Goal: Transaction & Acquisition: Book appointment/travel/reservation

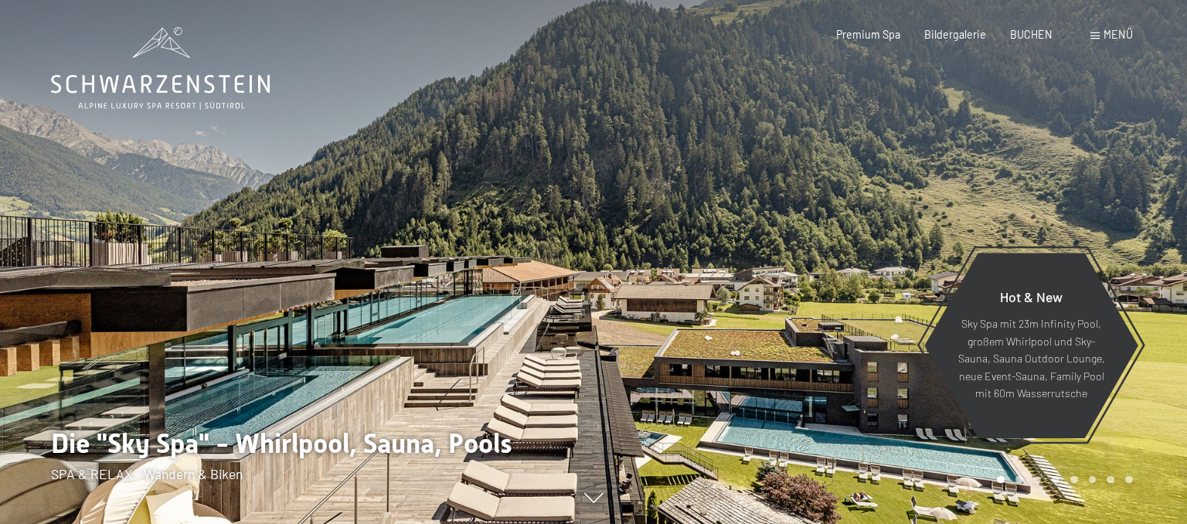
click at [1096, 27] on div "Buchen Anfragen Premium Spa Bildergalerie BUCHEN Menü DE IT EN Gutschein Bilder…" at bounding box center [960, 34] width 344 height 15
click at [1096, 37] on span at bounding box center [1094, 35] width 9 height 7
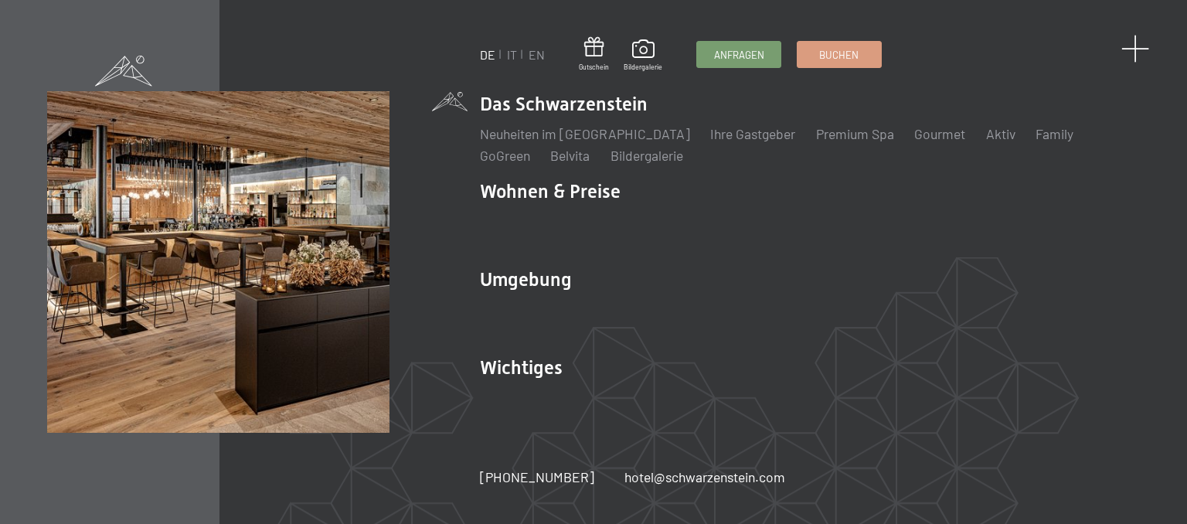
click at [1133, 46] on span at bounding box center [1135, 49] width 29 height 29
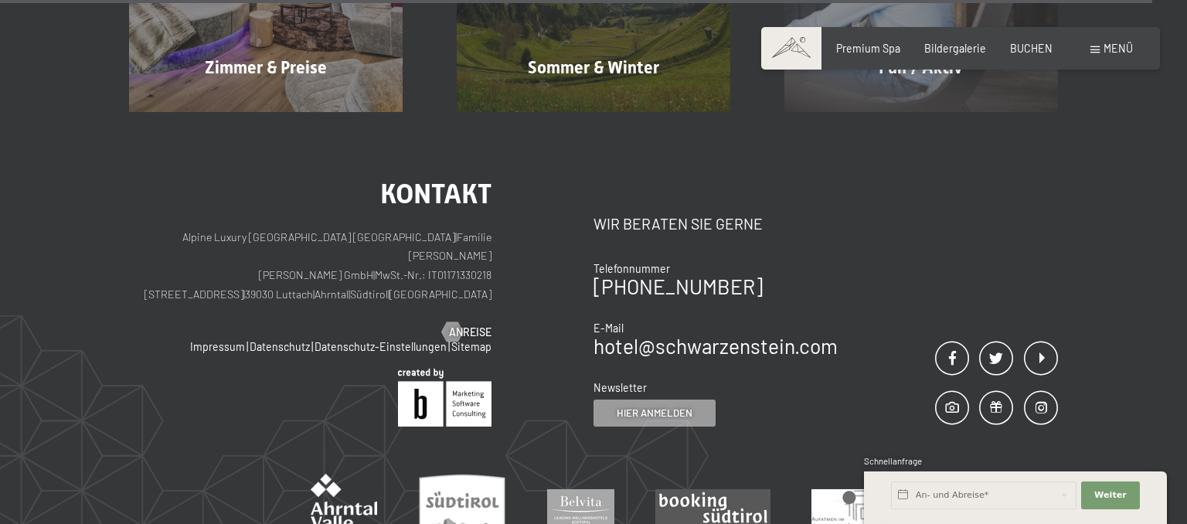
scroll to position [6452, 0]
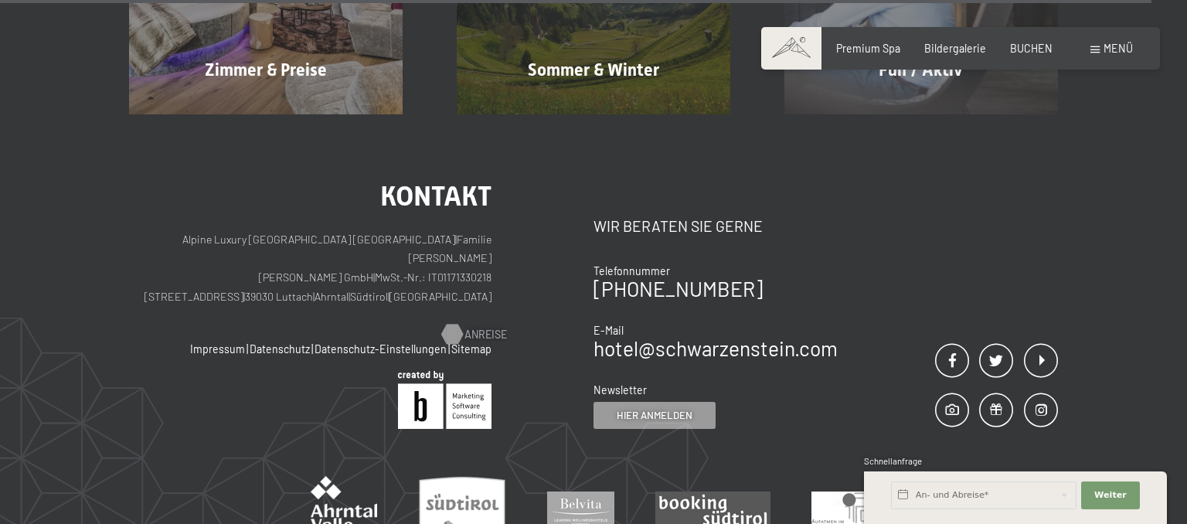
click at [474, 327] on span "Anreise" at bounding box center [485, 334] width 43 height 15
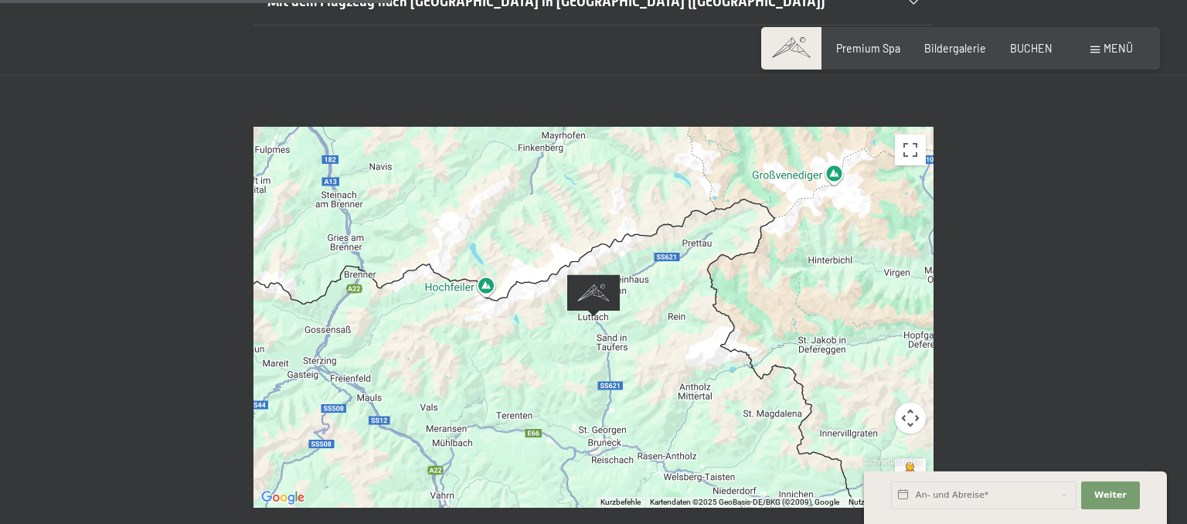
scroll to position [603, 0]
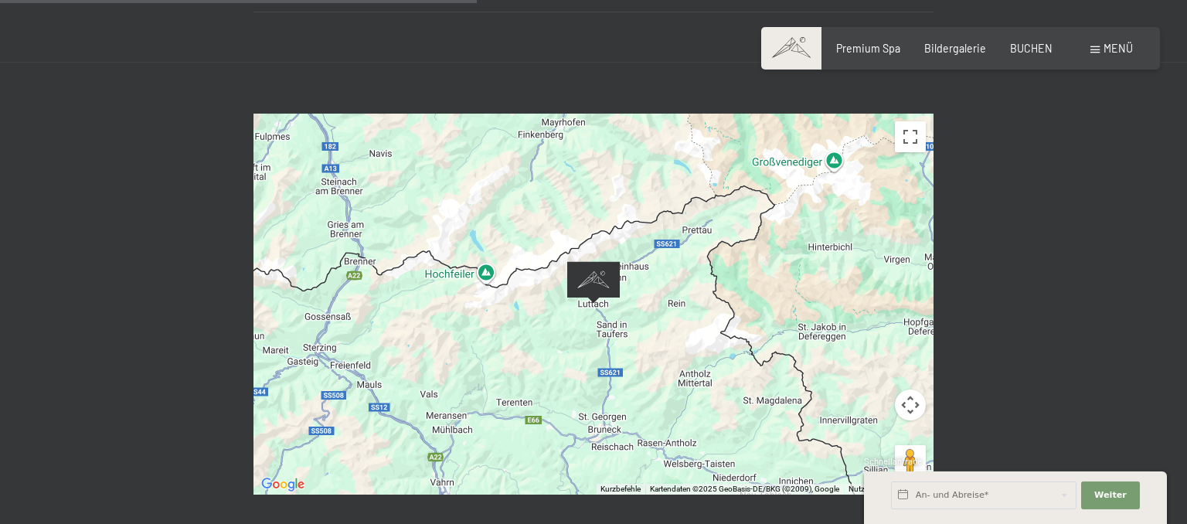
drag, startPoint x: 374, startPoint y: 321, endPoint x: 627, endPoint y: 264, distance: 258.9
click at [627, 264] on div "Um von einem Element zum anderen zu gelangen, drückst du die Pfeiltasten entspr…" at bounding box center [593, 304] width 680 height 381
click at [508, 328] on div "Um von einem Element zum anderen zu gelangen, drückst du die Pfeiltasten entspr…" at bounding box center [593, 304] width 680 height 381
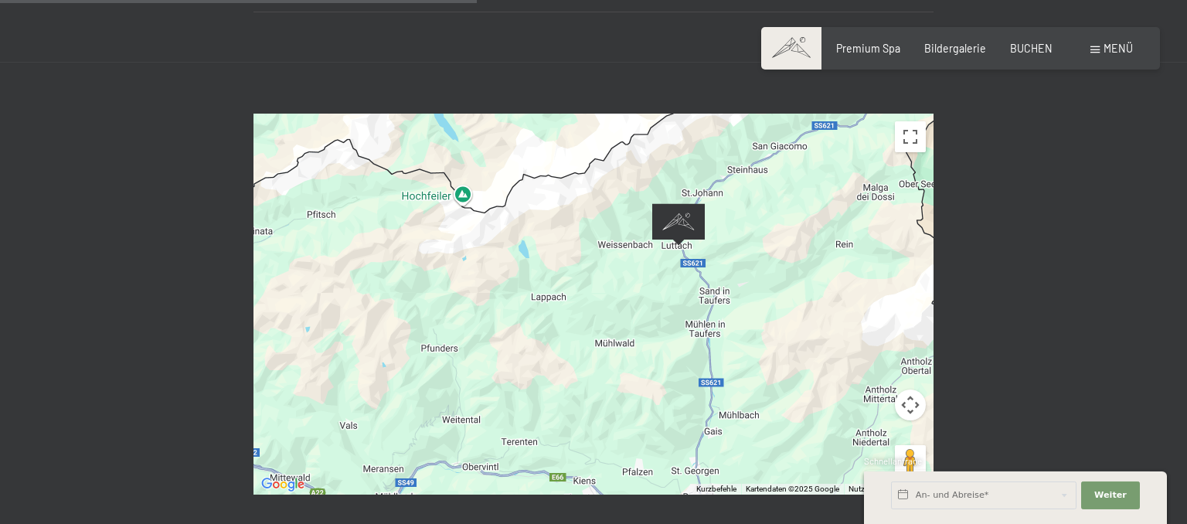
click at [508, 328] on div "Um von einem Element zum anderen zu gelangen, drückst du die Pfeiltasten entspr…" at bounding box center [593, 304] width 680 height 381
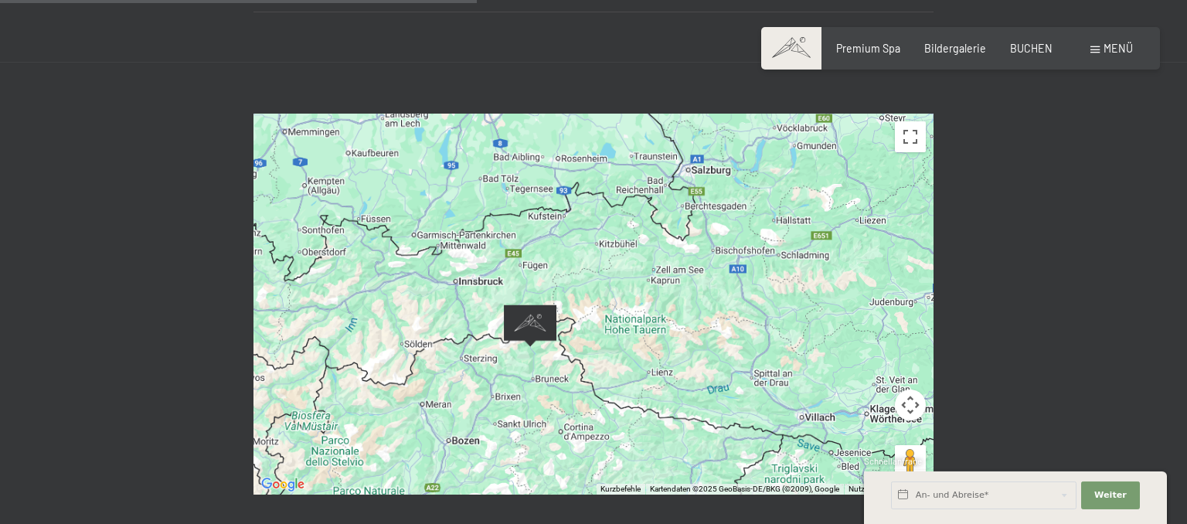
click at [508, 328] on div "Um von einem Element zum anderen zu gelangen, drückst du die Pfeiltasten entspr…" at bounding box center [593, 304] width 680 height 381
click at [1097, 51] on span at bounding box center [1094, 49] width 9 height 7
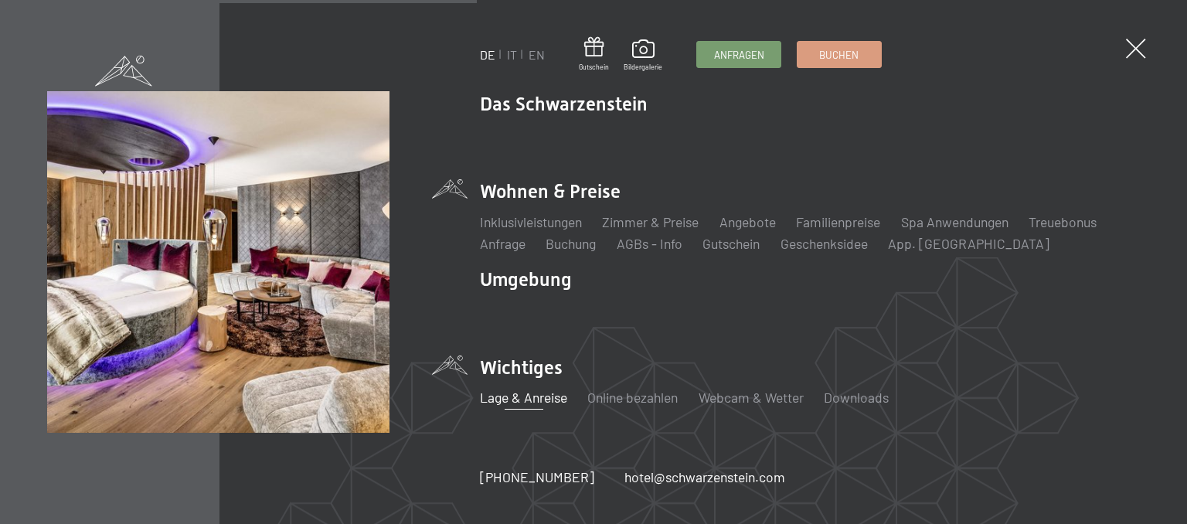
click at [542, 202] on li "Wohnen & Preise Inklusivleistungen Zimmer & Preise Liste Angebote Liste Familie…" at bounding box center [810, 216] width 660 height 74
click at [522, 218] on link "Inklusivleistungen" at bounding box center [531, 221] width 102 height 17
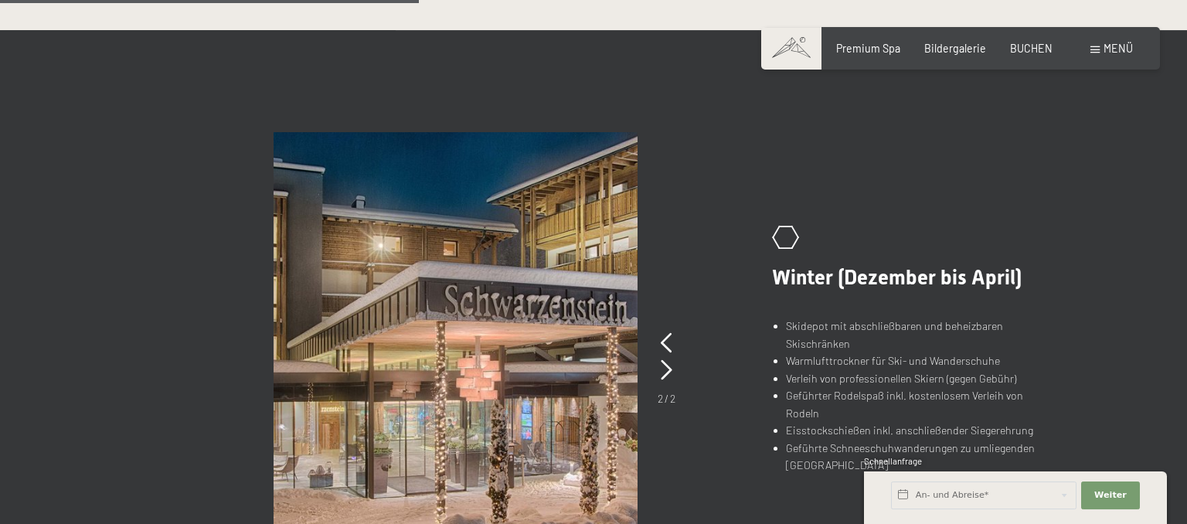
scroll to position [931, 0]
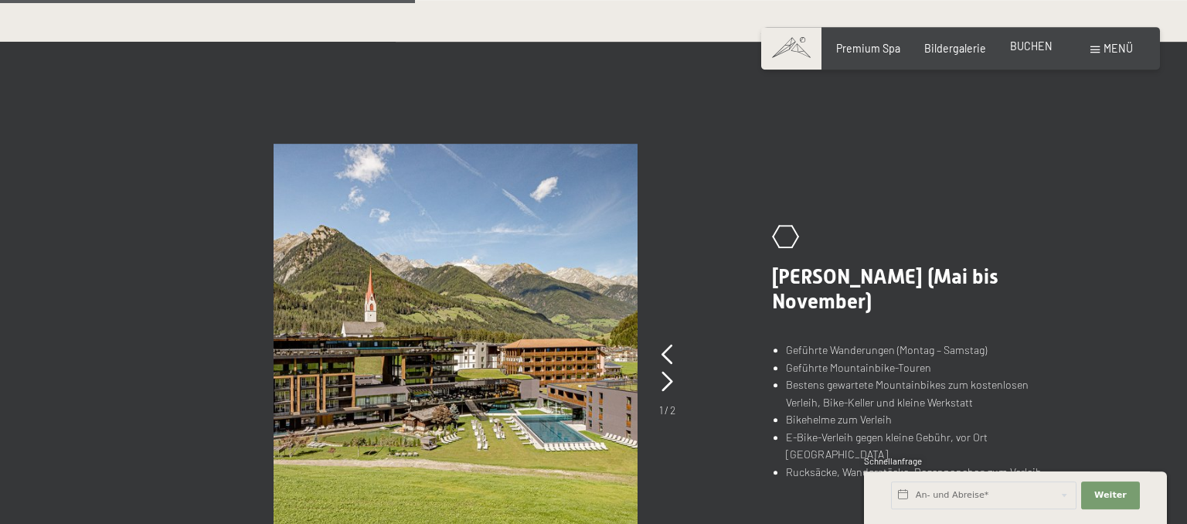
click at [1025, 52] on span "BUCHEN" at bounding box center [1031, 45] width 43 height 13
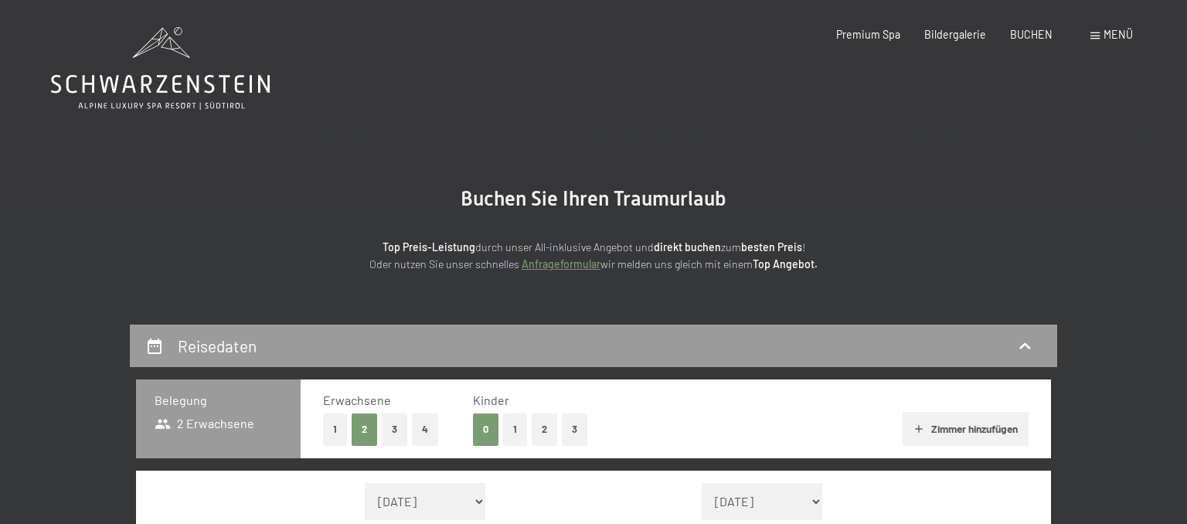
click at [397, 431] on button "3" at bounding box center [395, 429] width 26 height 32
click at [512, 428] on button "1" at bounding box center [515, 429] width 24 height 32
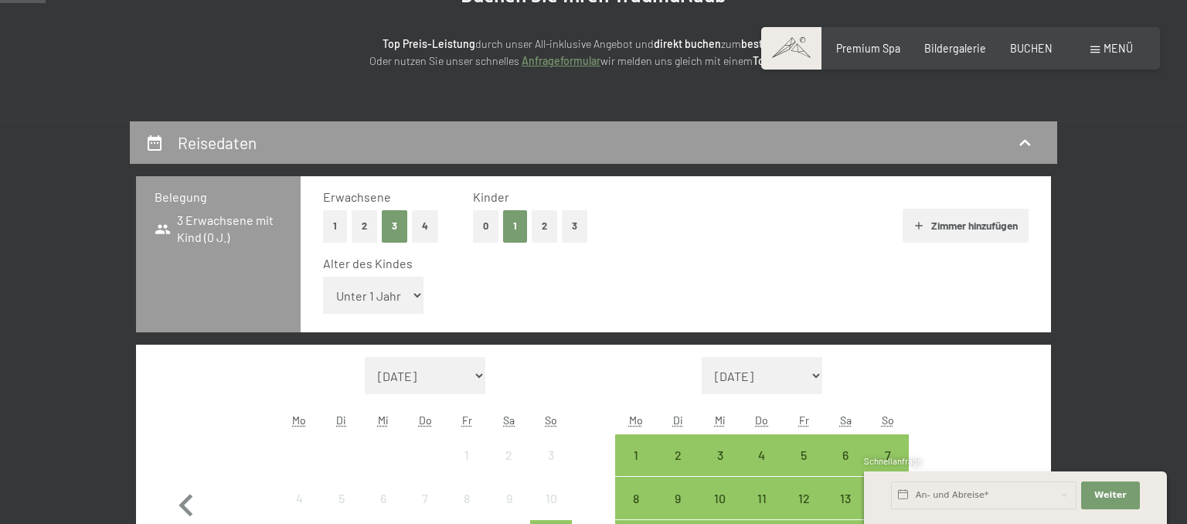
scroll to position [204, 0]
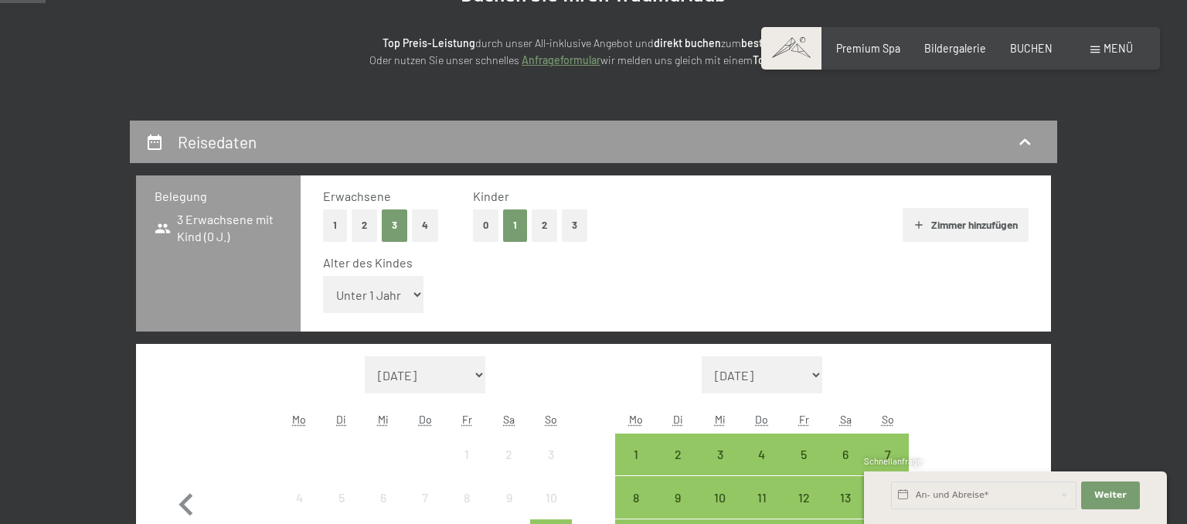
select select "16"
click option "16 Jahre" at bounding box center [0, 0] width 0 height 0
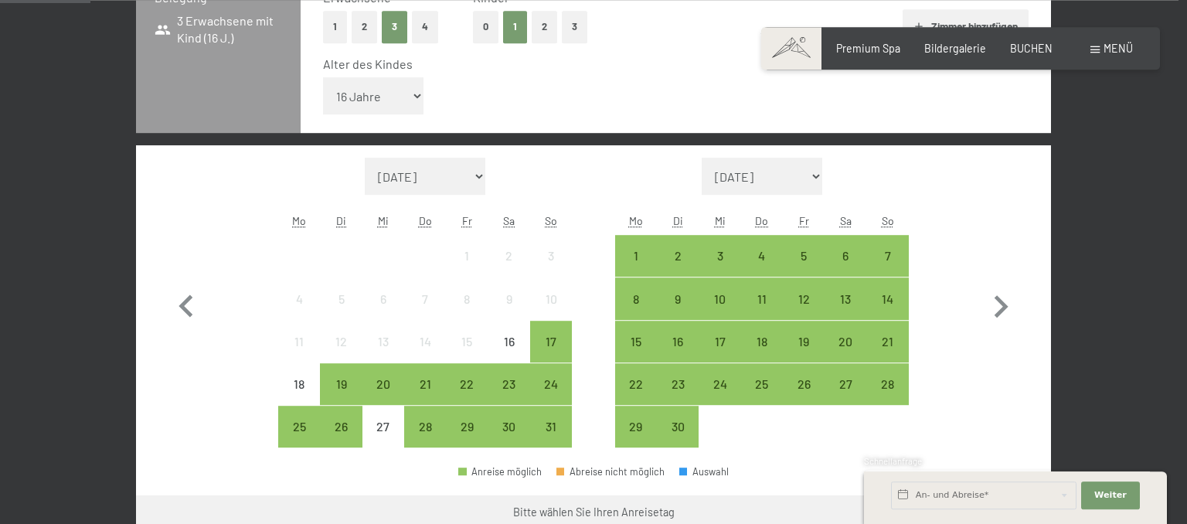
scroll to position [403, 0]
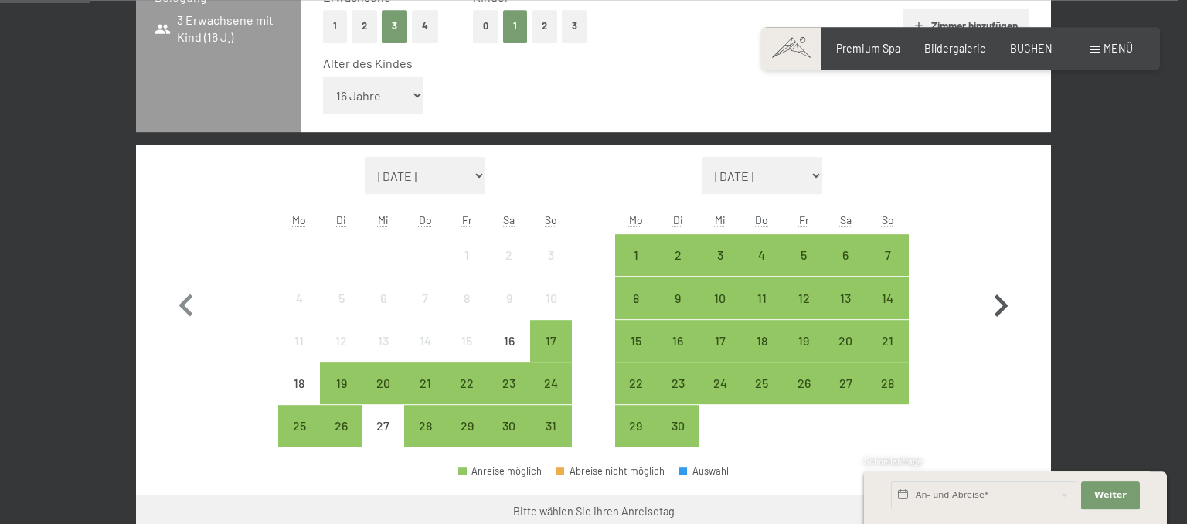
click at [995, 310] on icon "button" at bounding box center [1000, 306] width 45 height 45
select select "[DATE]"
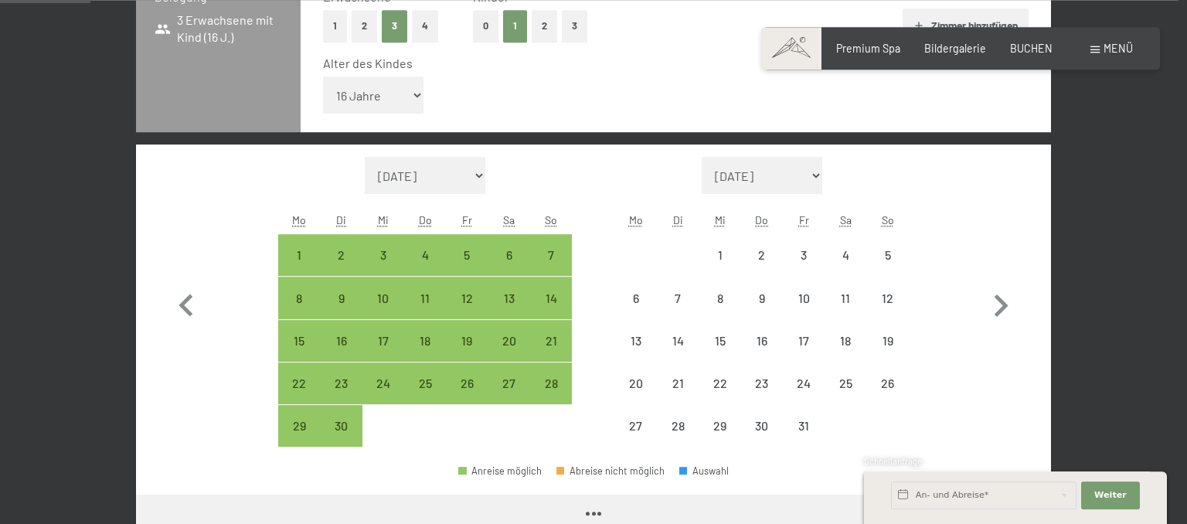
select select "[DATE]"
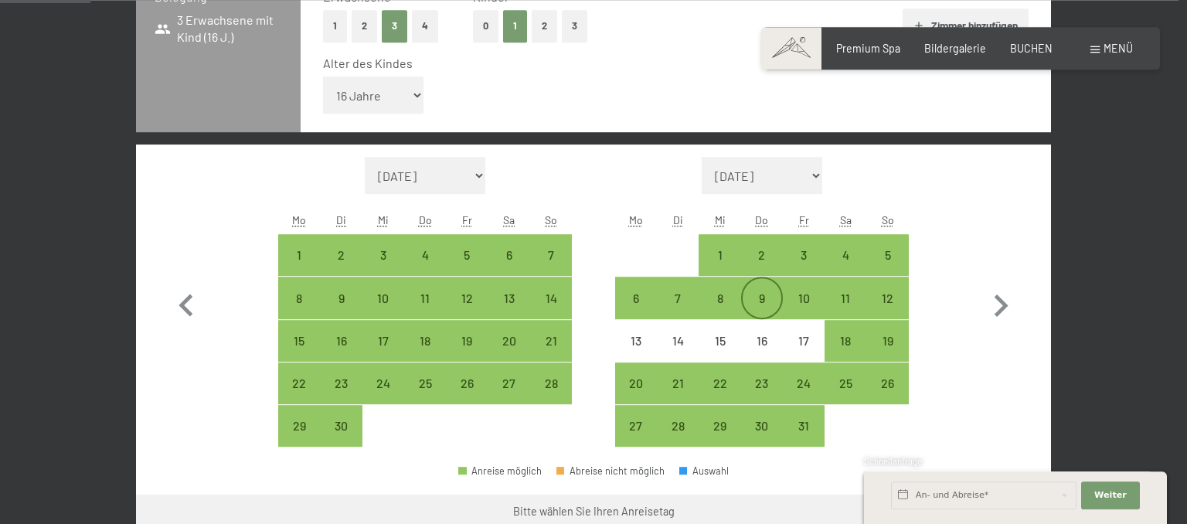
click at [759, 289] on div "9" at bounding box center [762, 297] width 39 height 39
select select "[DATE]"
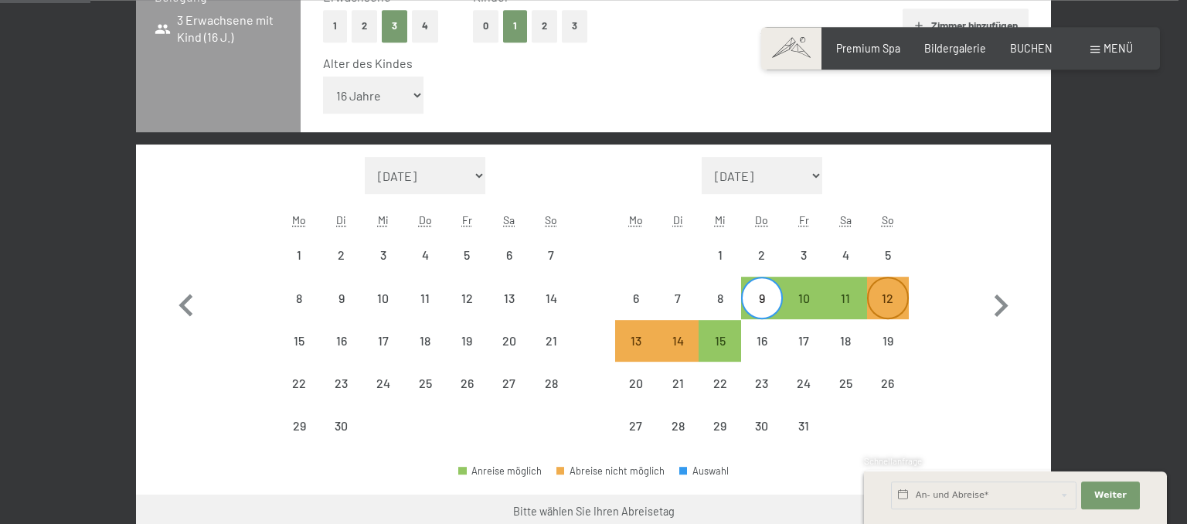
click at [894, 297] on div "12" at bounding box center [888, 311] width 39 height 39
select select "[DATE]"
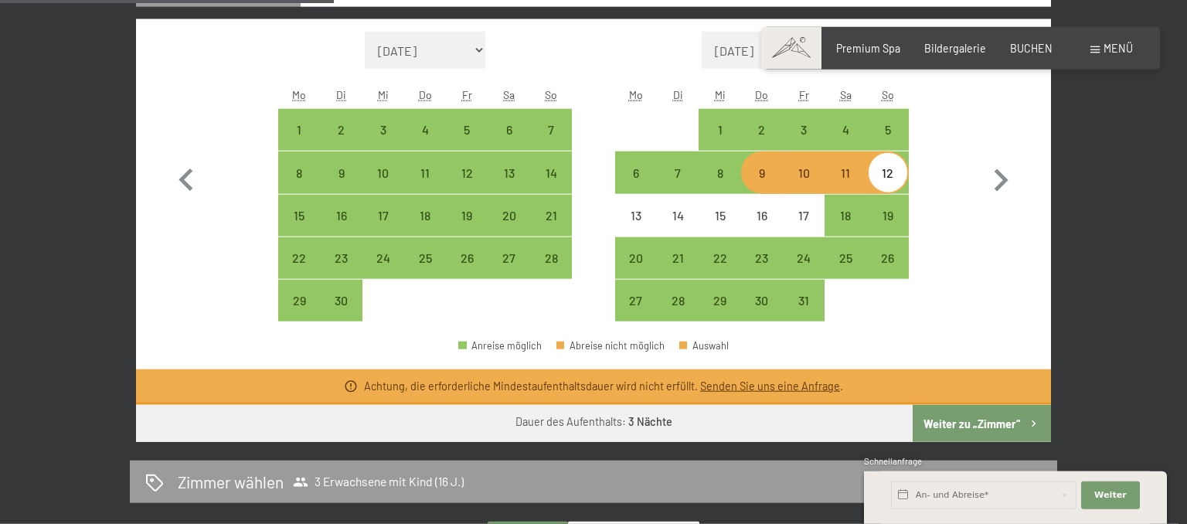
scroll to position [531, 0]
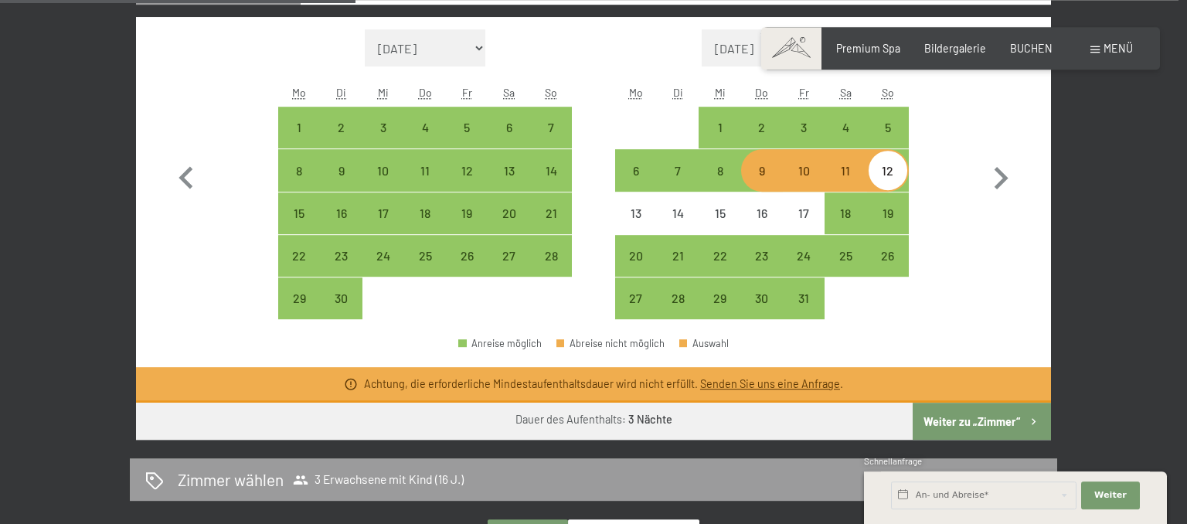
click at [938, 280] on div "Monat/Jahr [DATE] [DATE] Oktober 2025 [DATE] Dezember 2025 Januar 2026 Februar …" at bounding box center [594, 174] width 860 height 291
click at [913, 285] on div "Monat/Jahr [DATE] [DATE] Oktober 2025 [DATE] Dezember 2025 Januar 2026 Februar …" at bounding box center [594, 174] width 860 height 291
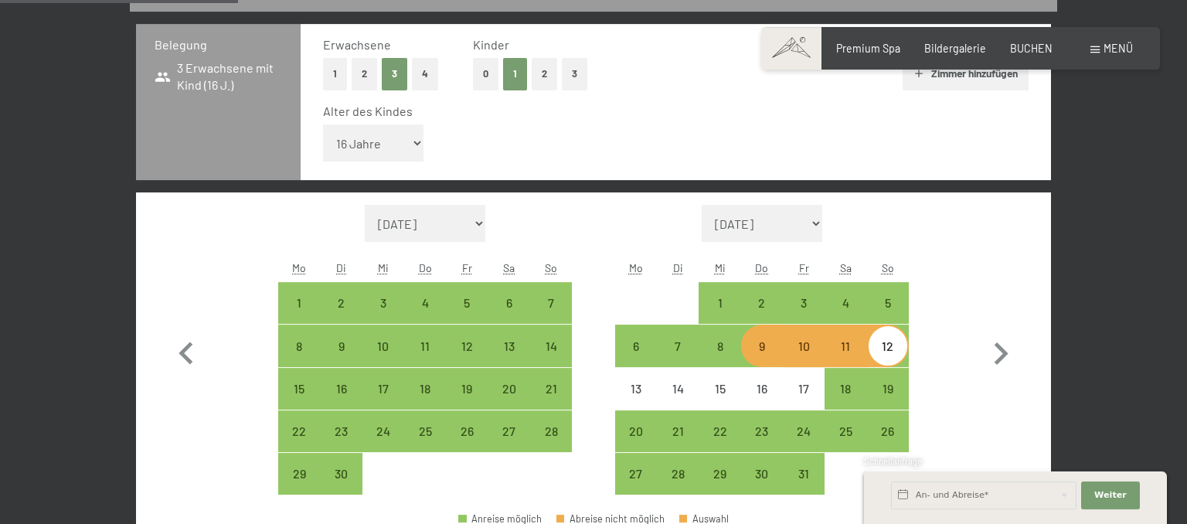
scroll to position [361, 0]
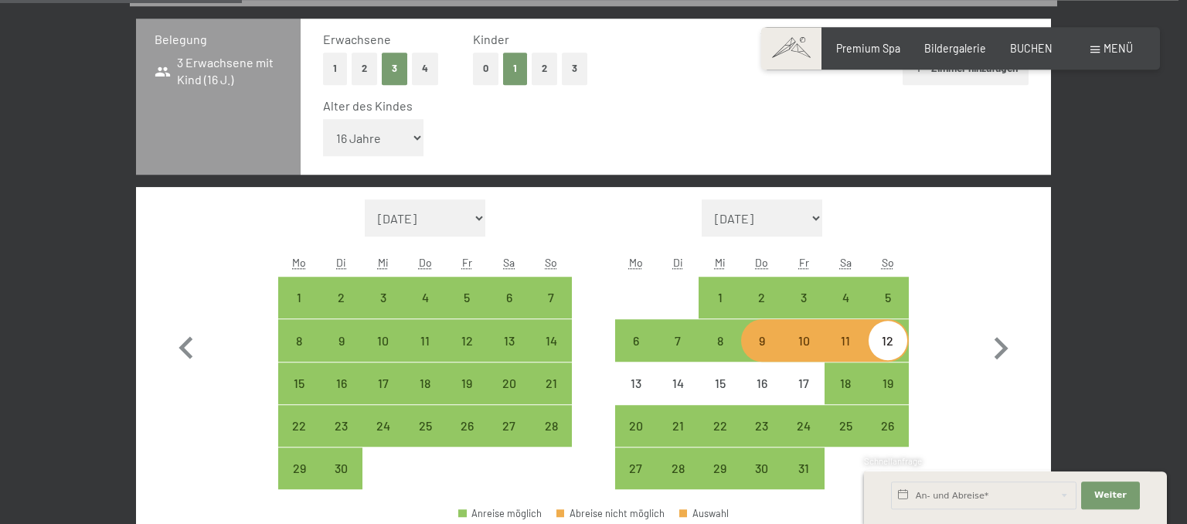
click at [759, 345] on div "9" at bounding box center [762, 354] width 39 height 39
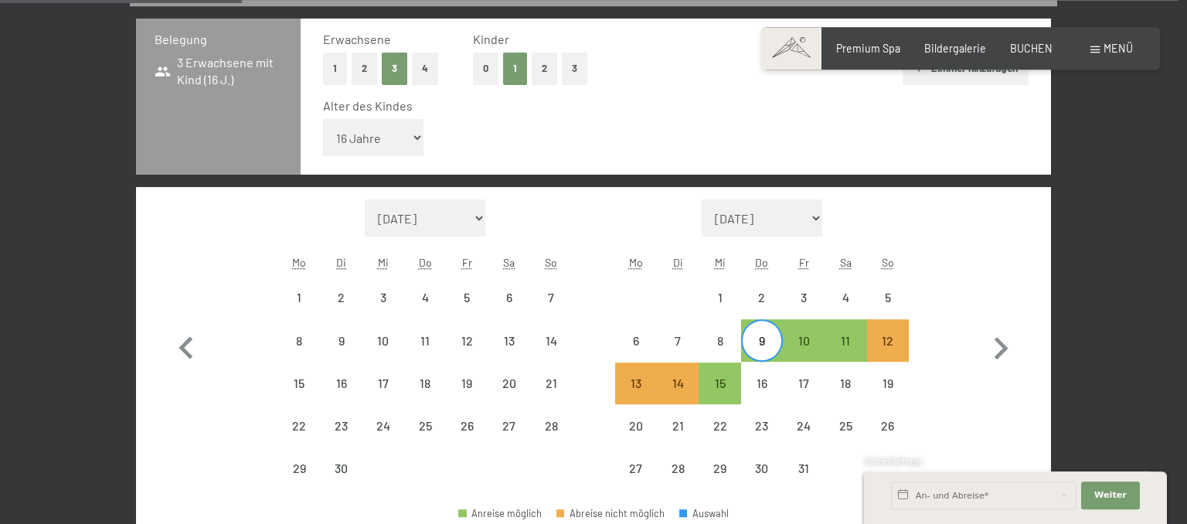
click at [759, 345] on div "9" at bounding box center [762, 354] width 39 height 39
select select "[DATE]"
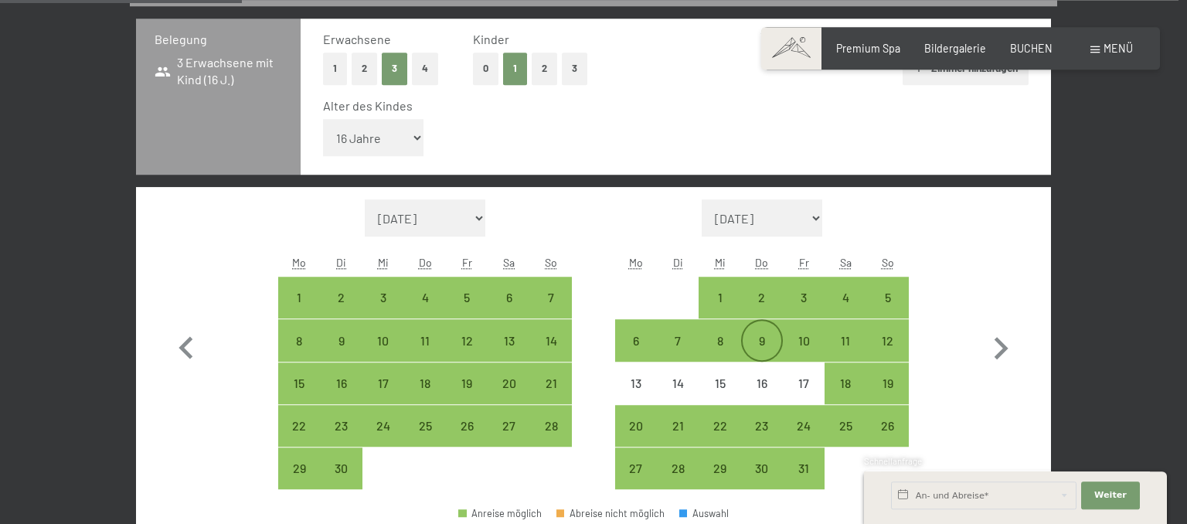
click at [759, 345] on div "9" at bounding box center [762, 354] width 39 height 39
select select "[DATE]"
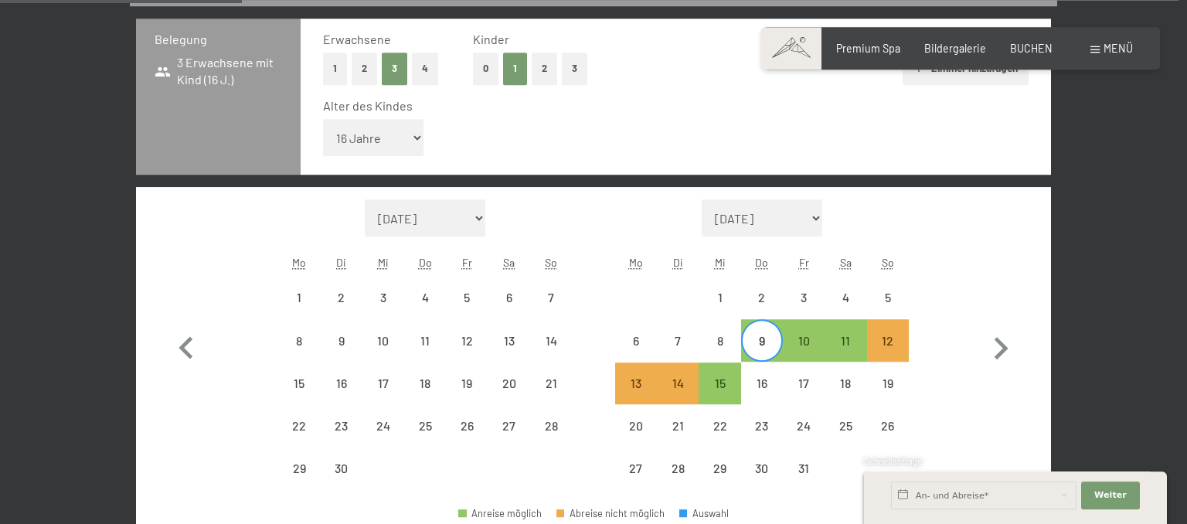
click at [577, 220] on div "Monat/Jahr [DATE] [DATE] Oktober 2025 [DATE] Dezember 2025 Januar 2026 Februar …" at bounding box center [594, 344] width 860 height 291
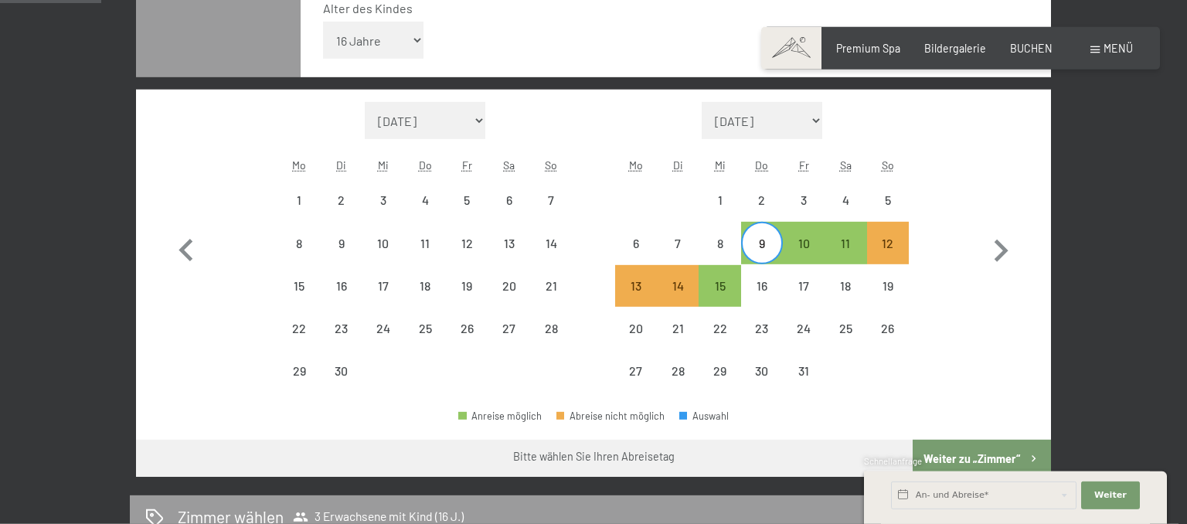
scroll to position [460, 0]
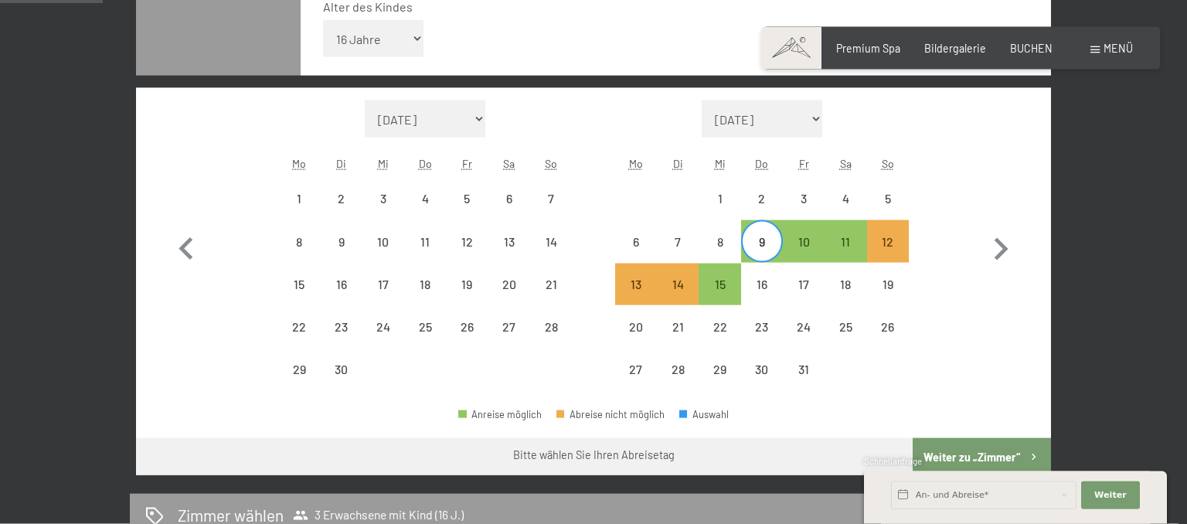
click at [578, 446] on div "Bitte wählen Sie Ihren Abreisetag" at bounding box center [593, 454] width 915 height 33
click at [595, 453] on div "Bitte wählen Sie Ihren Abreisetag" at bounding box center [594, 454] width 162 height 15
click at [890, 243] on div "12" at bounding box center [888, 255] width 39 height 39
select select "[DATE]"
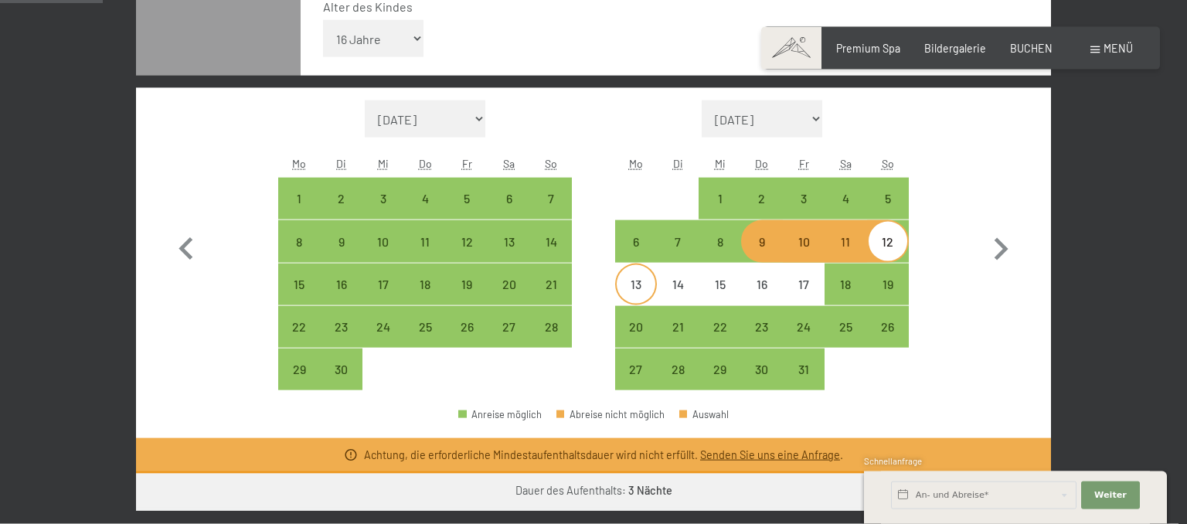
click at [639, 276] on div "13" at bounding box center [636, 284] width 39 height 39
select select "[DATE]"
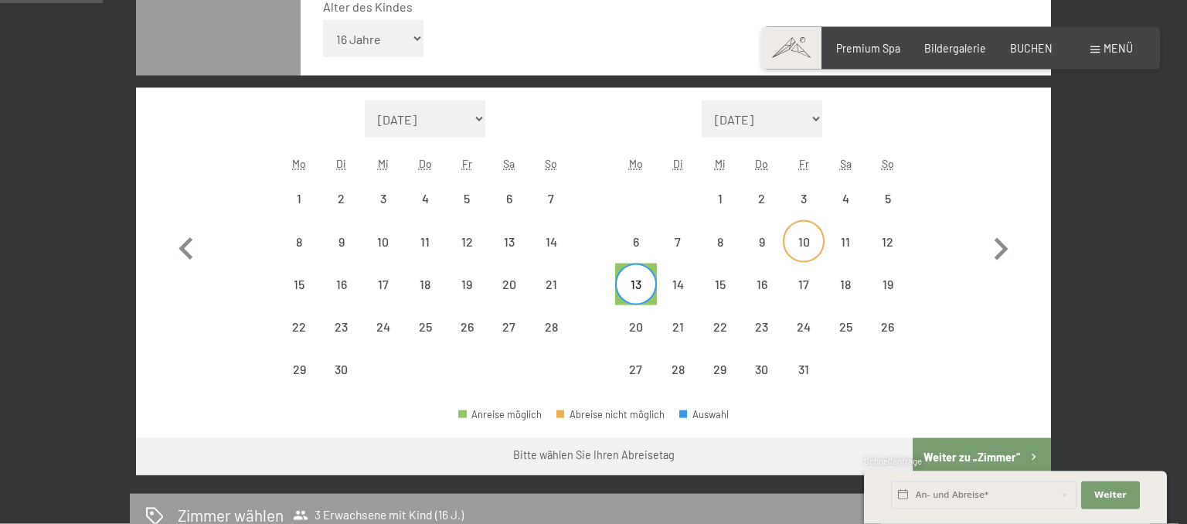
click at [806, 241] on div "10" at bounding box center [803, 255] width 39 height 39
select select "[DATE]"
click at [635, 284] on div "13" at bounding box center [636, 297] width 39 height 39
select select "[DATE]"
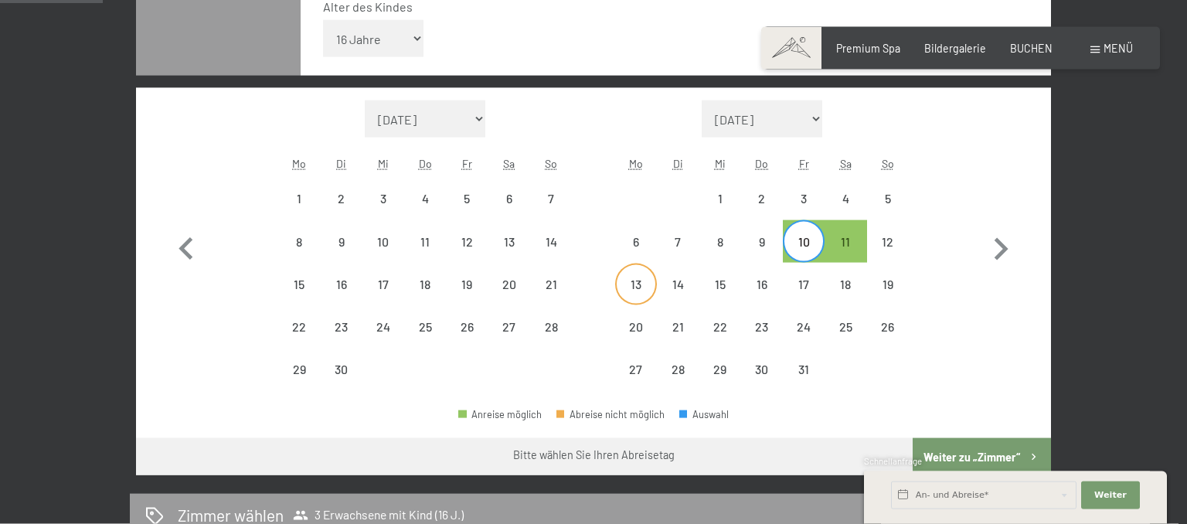
select select "[DATE]"
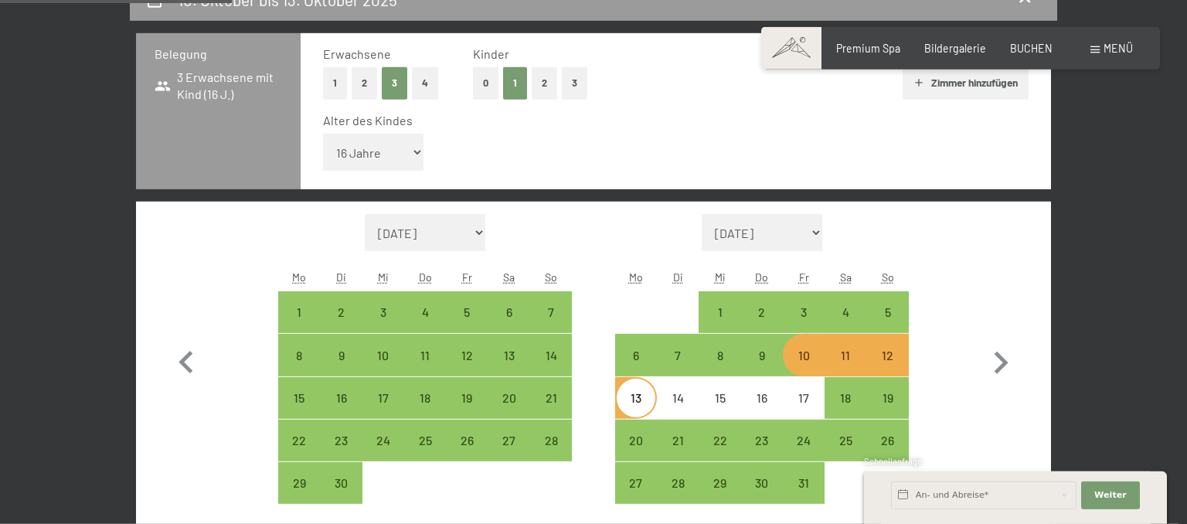
scroll to position [350, 0]
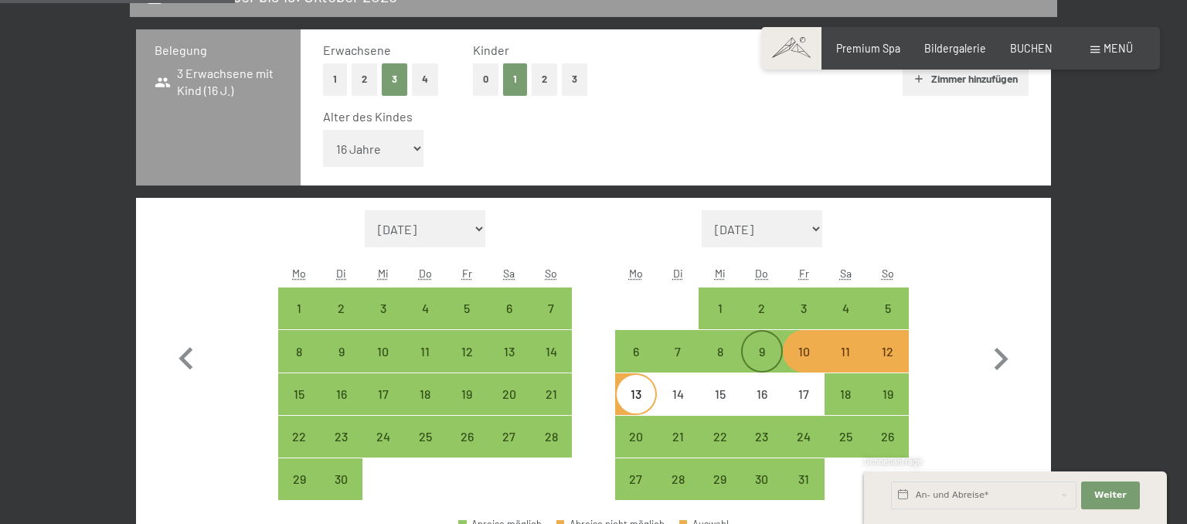
click at [766, 357] on div "9" at bounding box center [762, 364] width 39 height 39
select select "[DATE]"
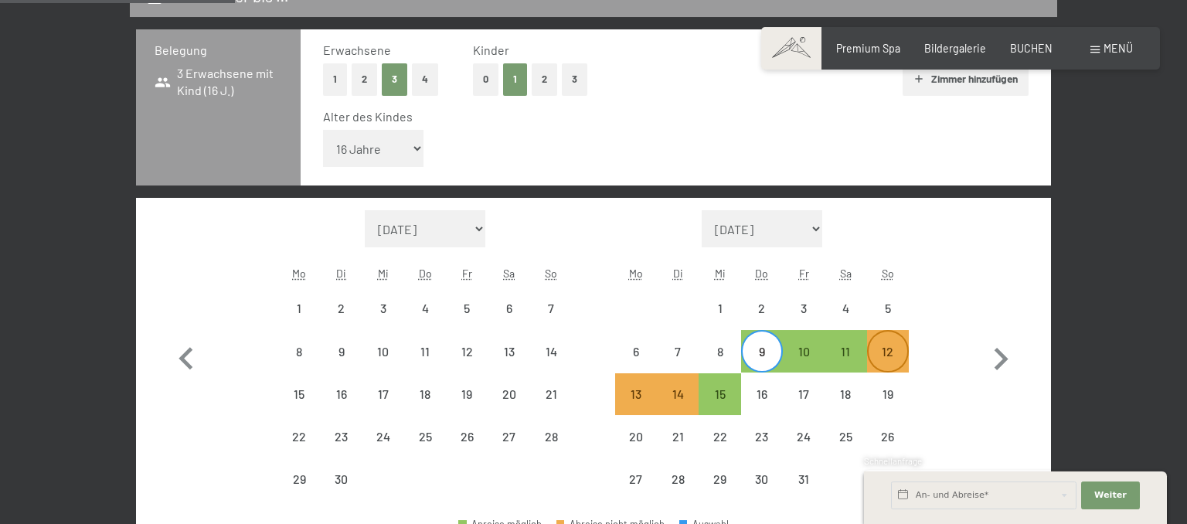
click at [887, 360] on div "12" at bounding box center [888, 364] width 39 height 39
select select "[DATE]"
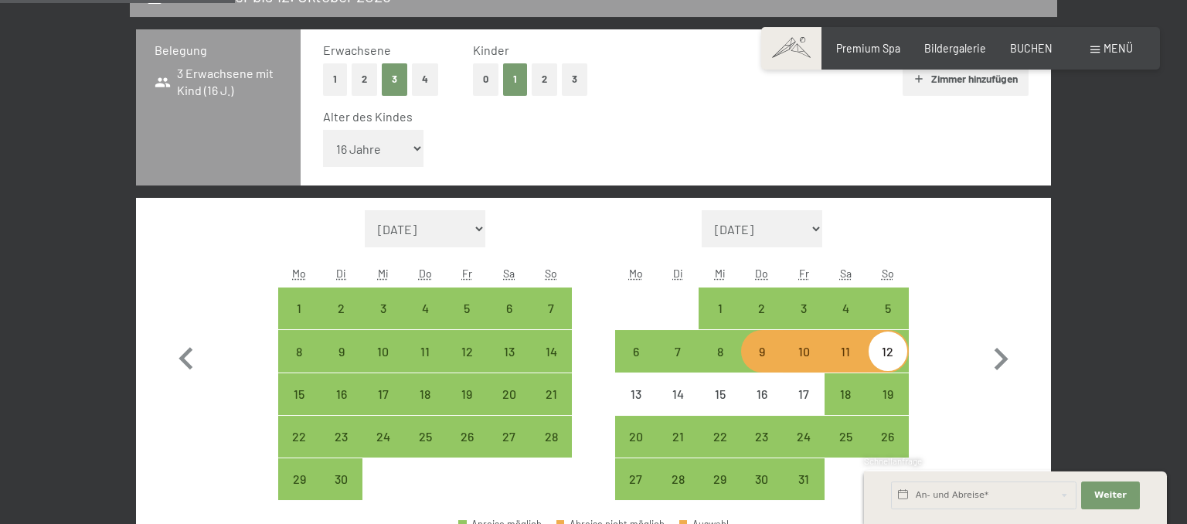
click at [887, 360] on div "12" at bounding box center [888, 364] width 39 height 39
select select "[DATE]"
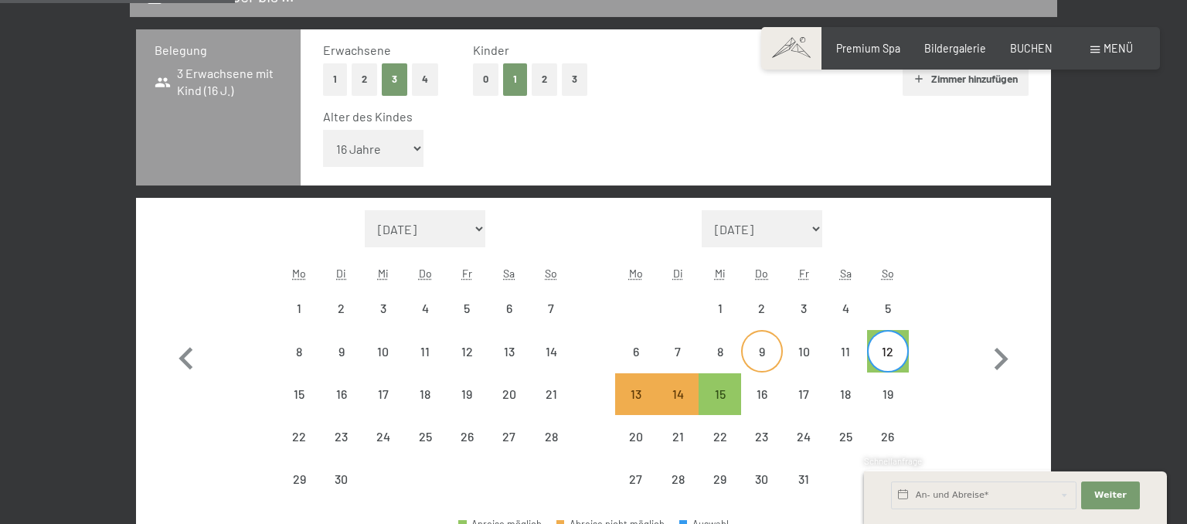
click at [767, 342] on div "9" at bounding box center [762, 351] width 39 height 39
select select "[DATE]"
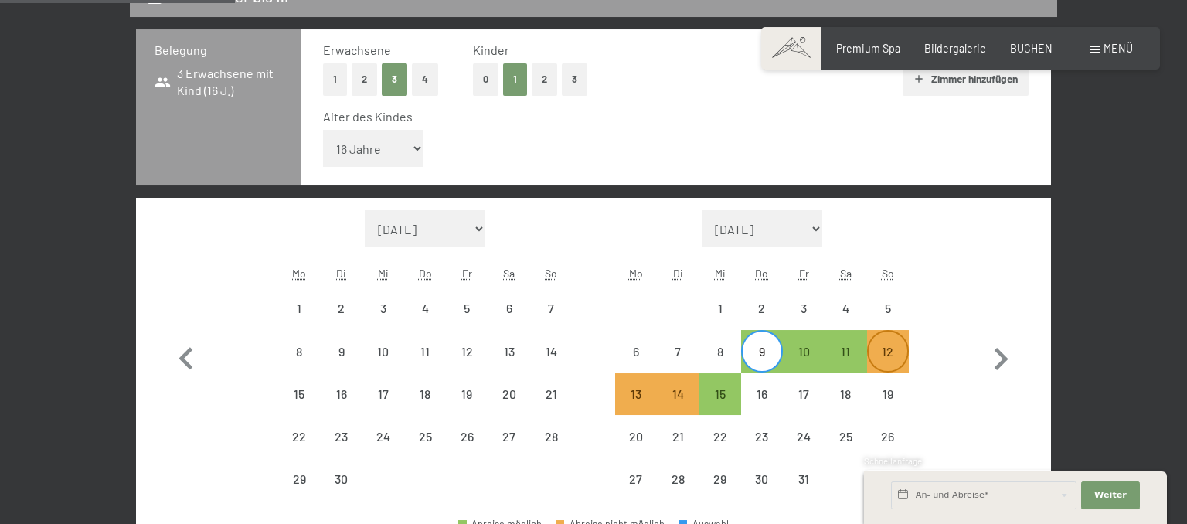
click at [888, 350] on div "12" at bounding box center [888, 364] width 39 height 39
select select "[DATE]"
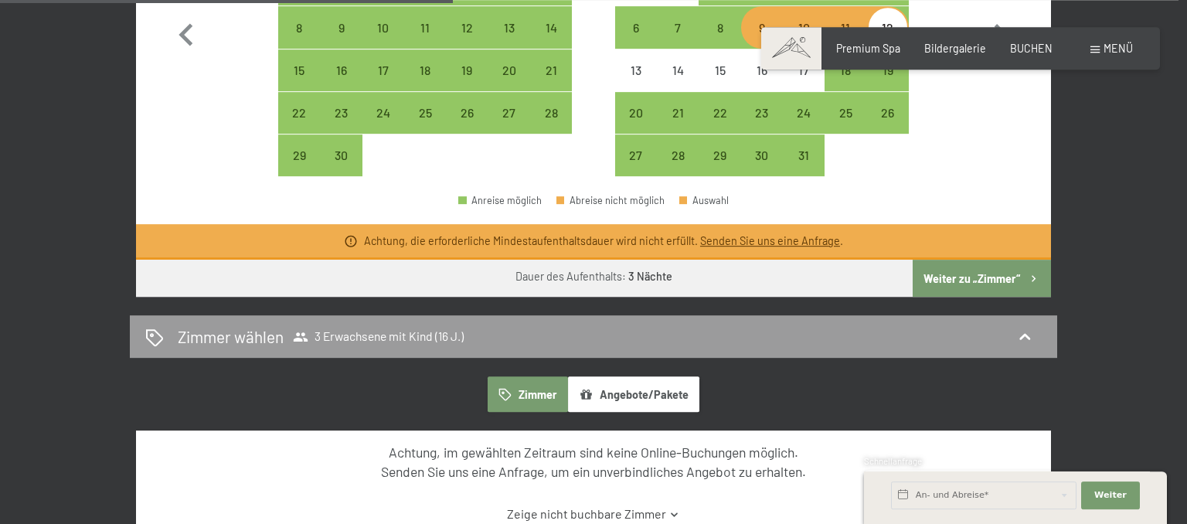
scroll to position [676, 0]
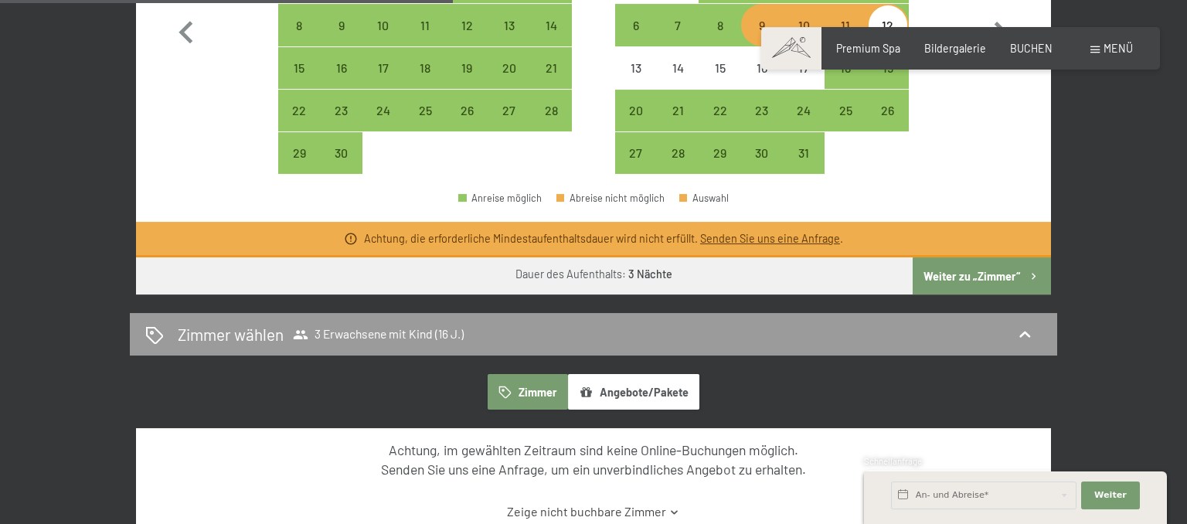
click at [655, 393] on button "Angebote/Pakete" at bounding box center [633, 392] width 131 height 36
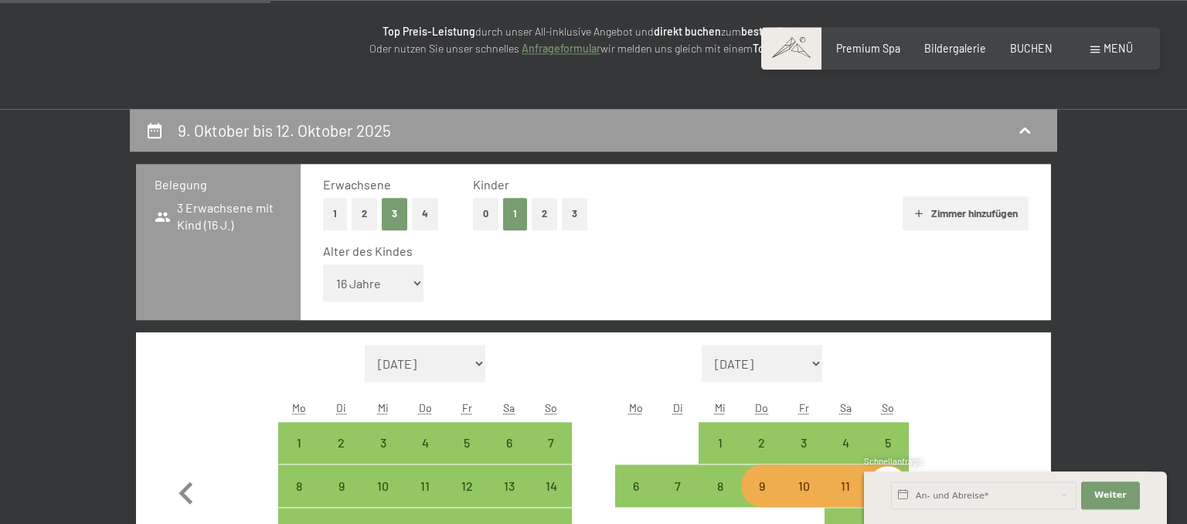
scroll to position [0, 0]
